Goal: Navigation & Orientation: Find specific page/section

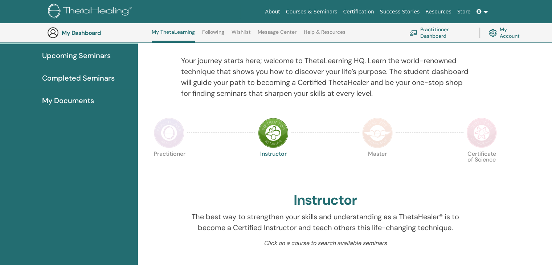
scroll to position [77, 0]
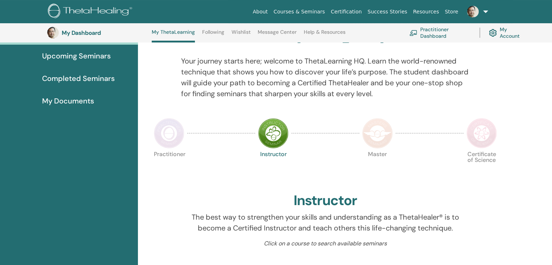
click at [177, 141] on img at bounding box center [169, 133] width 31 height 31
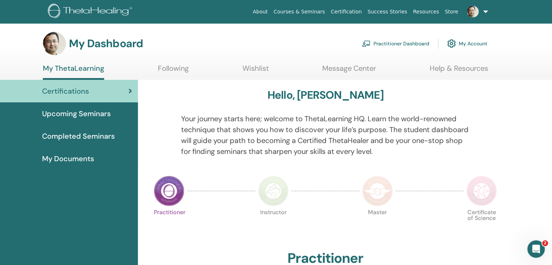
click at [404, 44] on link "Practitioner Dashboard" at bounding box center [396, 44] width 68 height 16
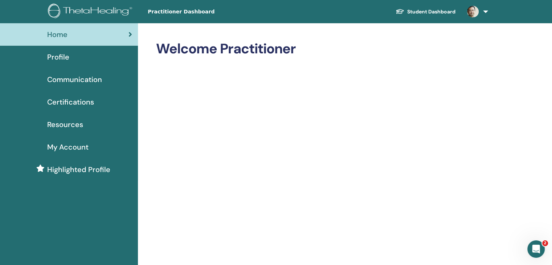
click at [60, 65] on link "Profile" at bounding box center [69, 57] width 138 height 23
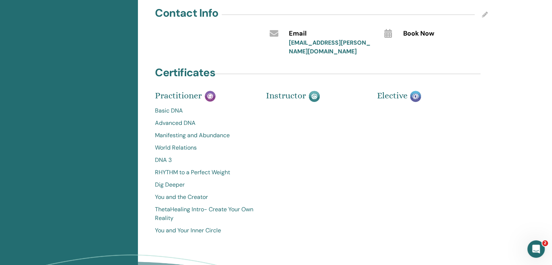
scroll to position [198, 0]
